Goal: Find specific page/section: Find specific page/section

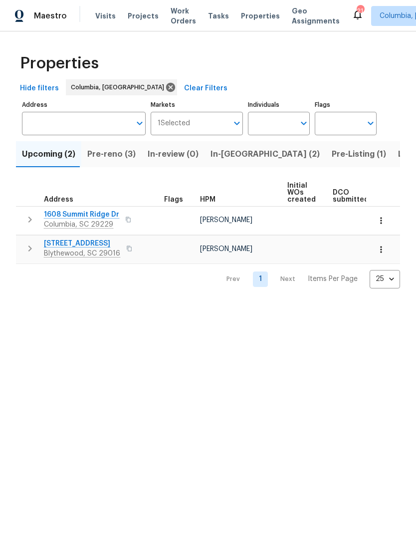
click at [224, 152] on span "In-reno (2)" at bounding box center [264, 154] width 109 height 14
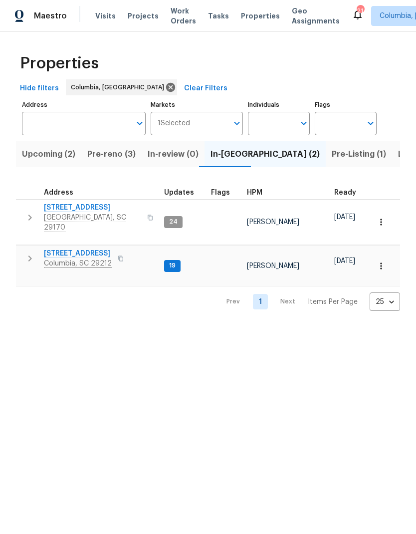
click at [61, 203] on span "179 Cherry Grove Dr" at bounding box center [92, 207] width 97 height 10
click at [122, 155] on span "Pre-reno (3)" at bounding box center [111, 154] width 48 height 14
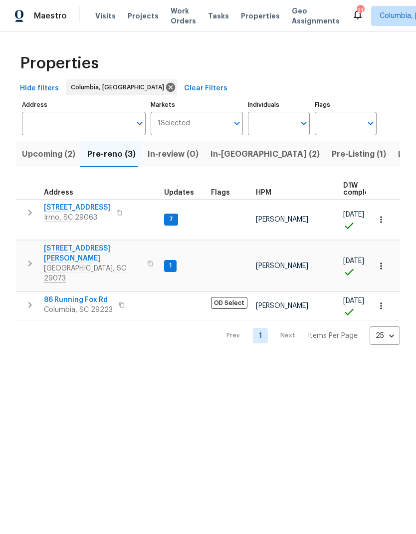
click at [82, 243] on span "112 Wesley Ct" at bounding box center [92, 253] width 97 height 20
click at [61, 157] on span "Upcoming (2)" at bounding box center [48, 154] width 53 height 14
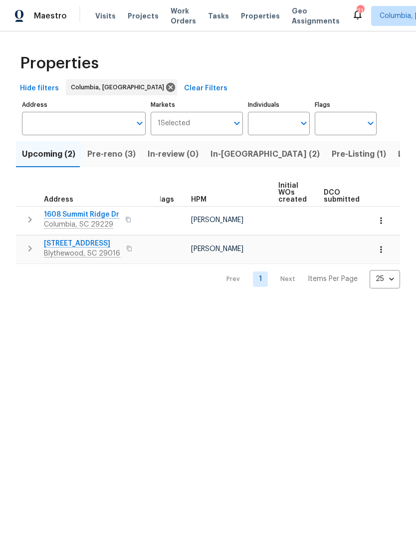
scroll to position [0, 9]
click at [123, 159] on span "Pre-reno (3)" at bounding box center [111, 154] width 48 height 14
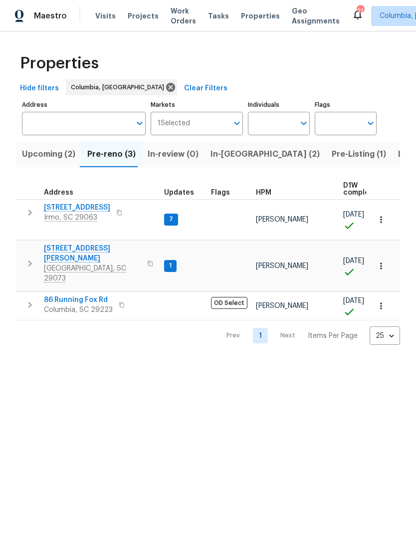
click at [234, 154] on span "In-reno (2)" at bounding box center [264, 154] width 109 height 14
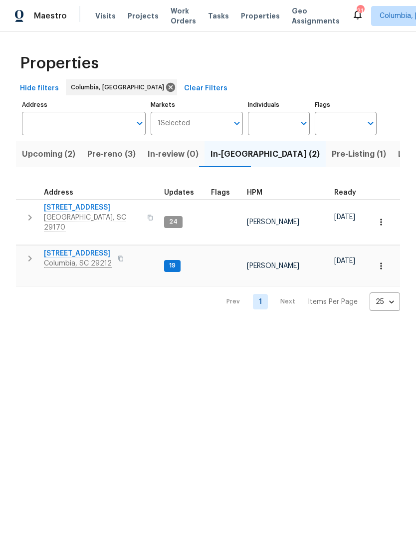
click at [332, 155] on span "Pre-Listing (1)" at bounding box center [359, 154] width 54 height 14
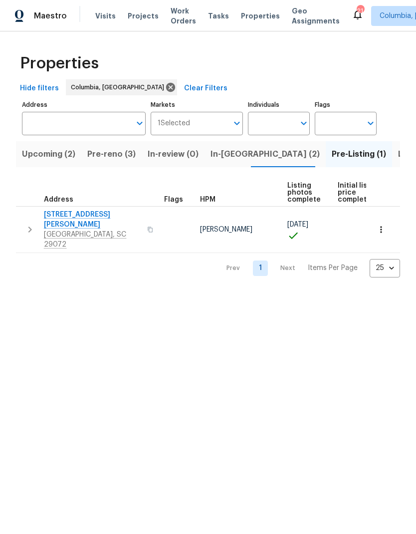
click at [126, 149] on span "Pre-reno (3)" at bounding box center [111, 154] width 48 height 14
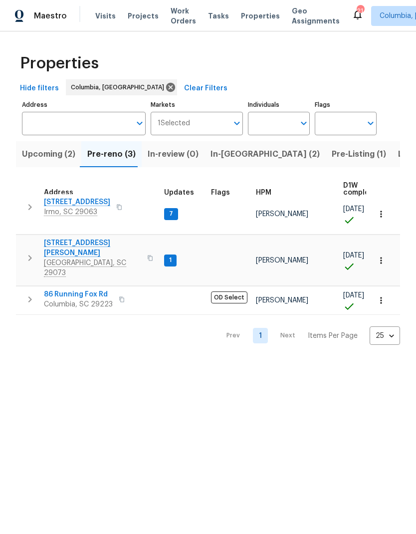
scroll to position [5, 0]
click at [78, 238] on span "112 Wesley Ct" at bounding box center [92, 248] width 97 height 20
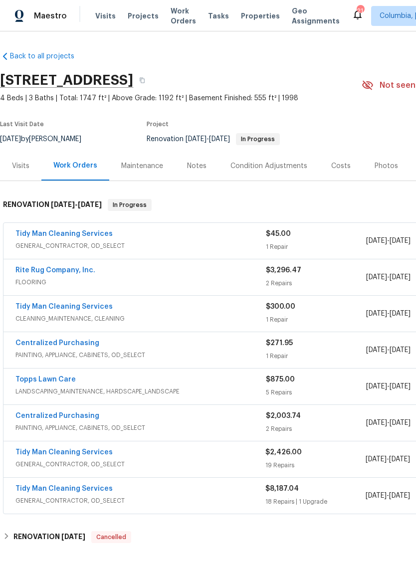
click at [199, 159] on div "Notes" at bounding box center [196, 165] width 43 height 29
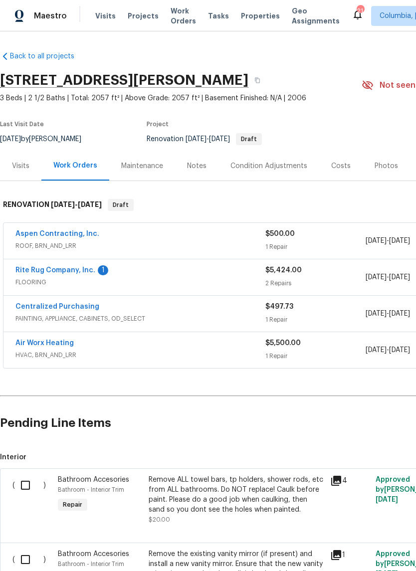
click at [206, 160] on div "Notes" at bounding box center [196, 165] width 43 height 29
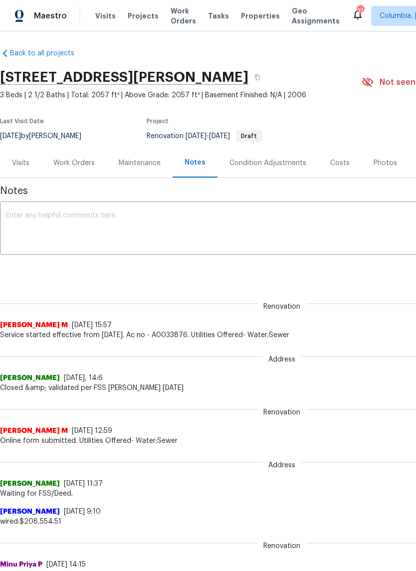
scroll to position [2, 0]
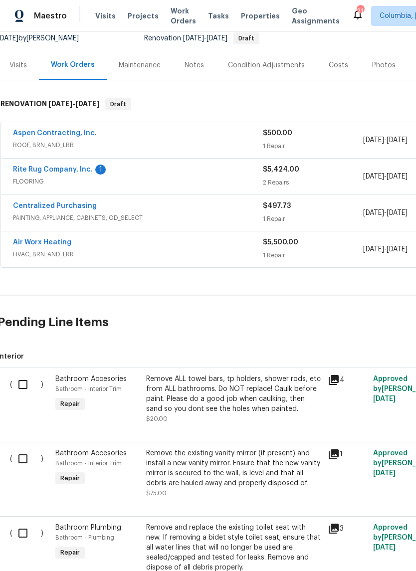
scroll to position [100, 2]
click at [272, 173] on span "$5,424.00" at bounding box center [281, 170] width 36 height 7
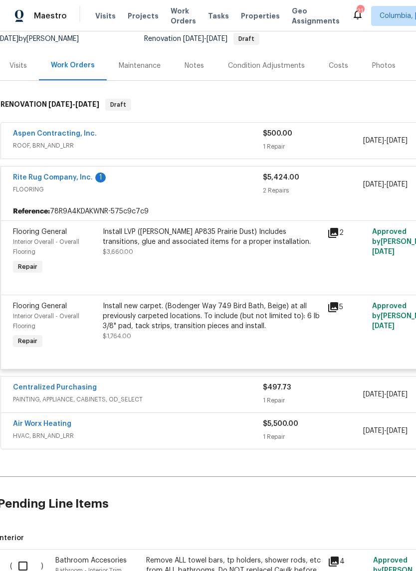
click at [259, 181] on div "Rite Rug Company, Inc. 1" at bounding box center [138, 179] width 250 height 12
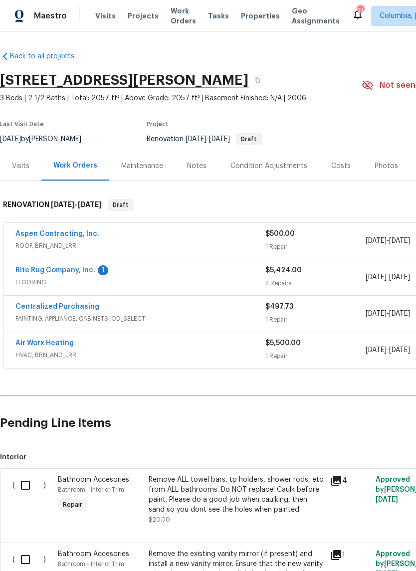
scroll to position [0, 0]
